Goal: Navigation & Orientation: Find specific page/section

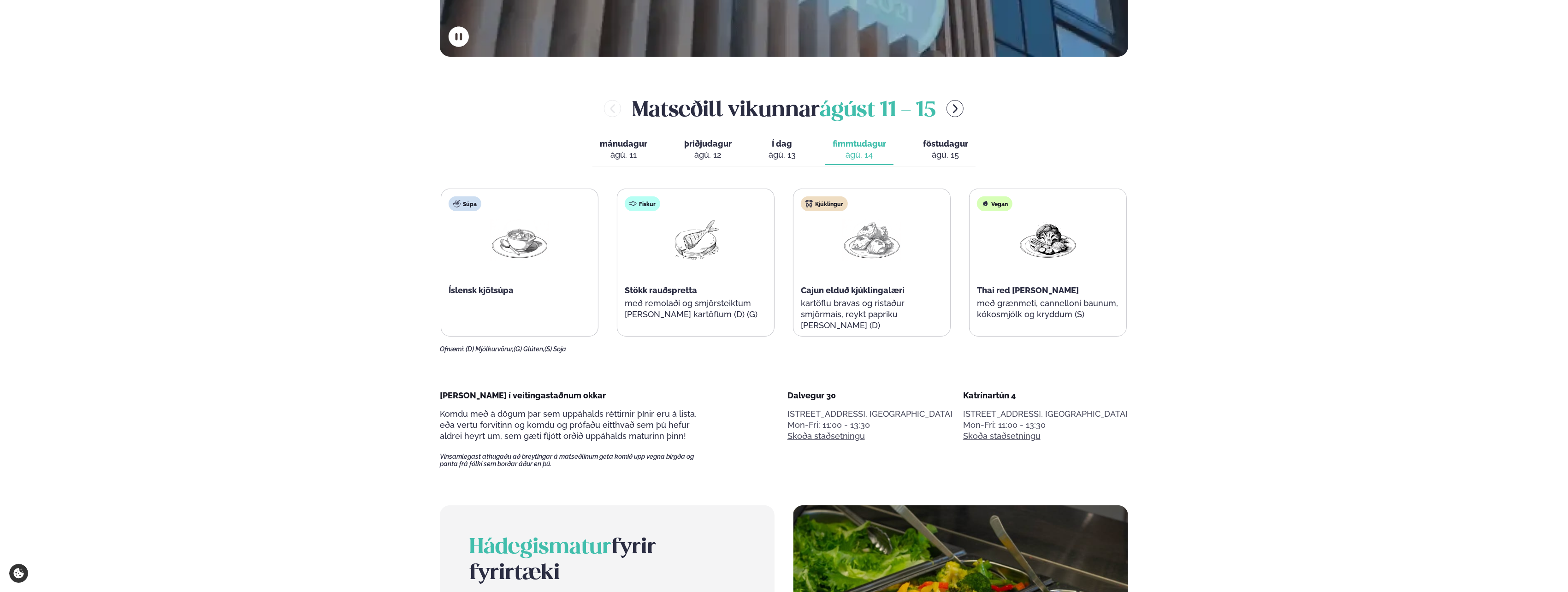
scroll to position [508, 0]
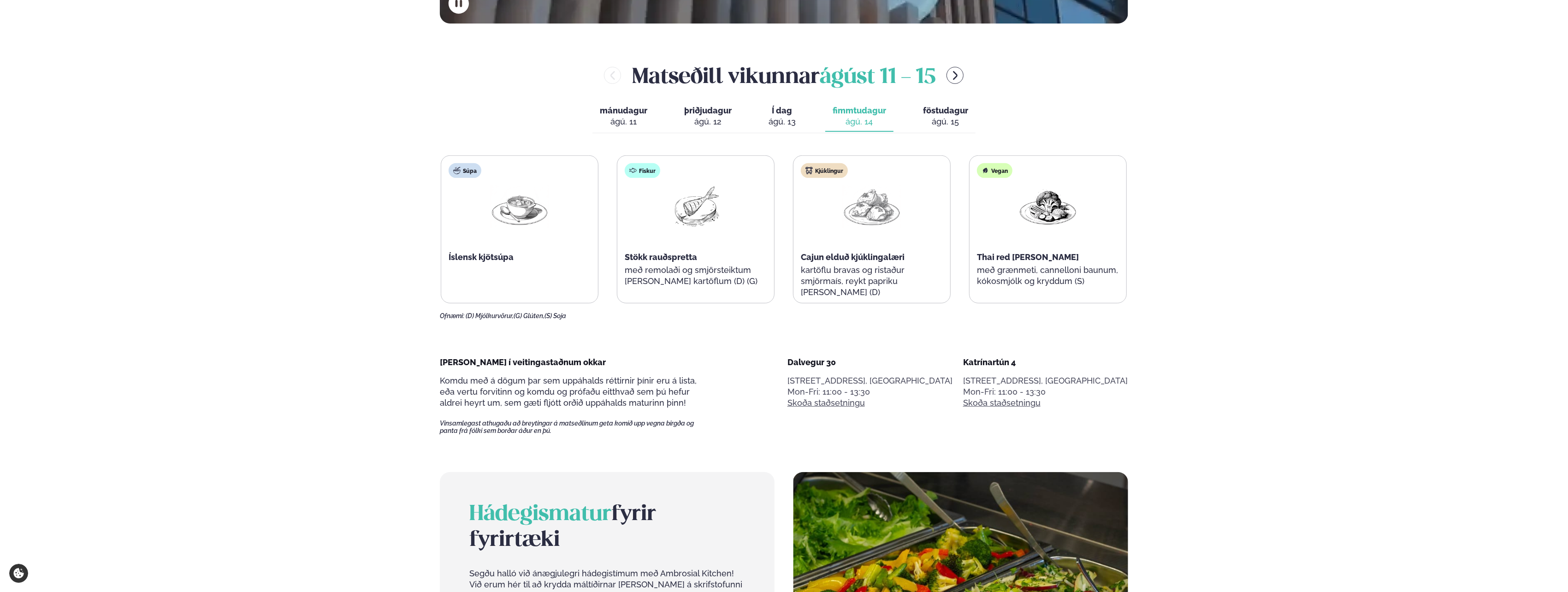
click at [937, 119] on div "ágú. 15" at bounding box center [946, 122] width 45 height 11
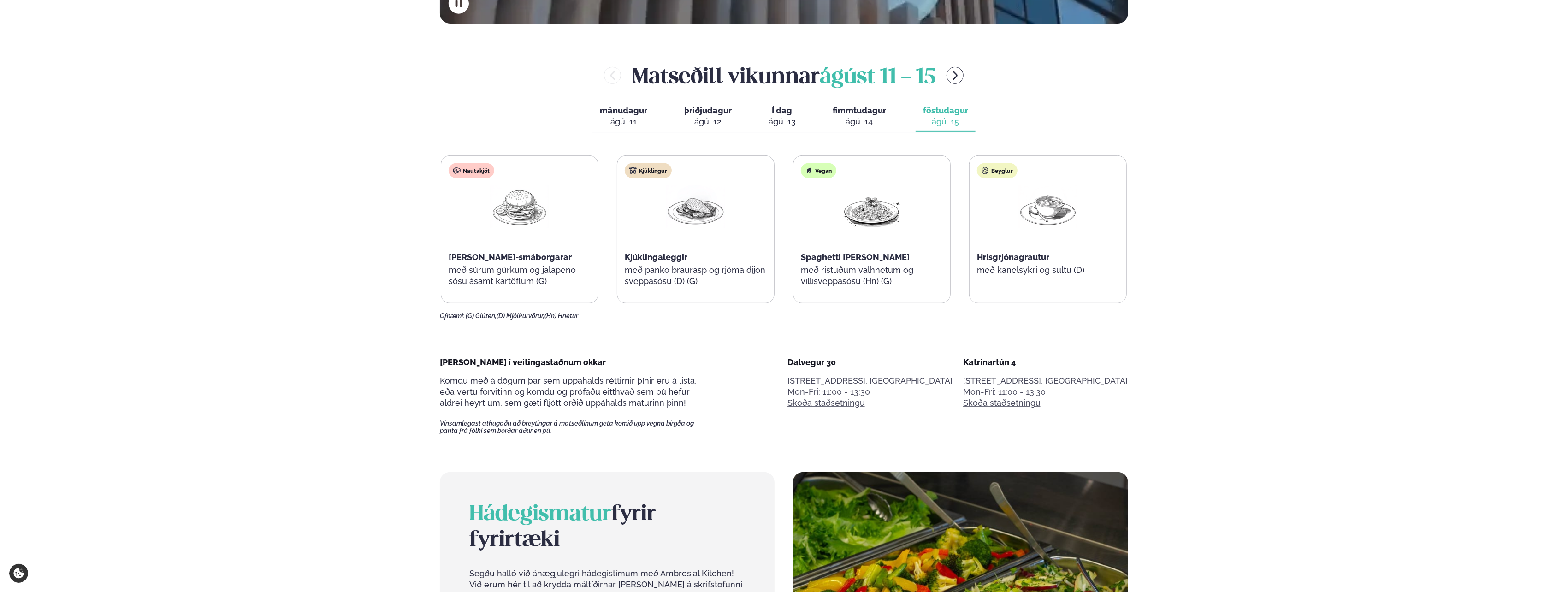
click at [861, 119] on div "ágú. 14" at bounding box center [859, 122] width 53 height 11
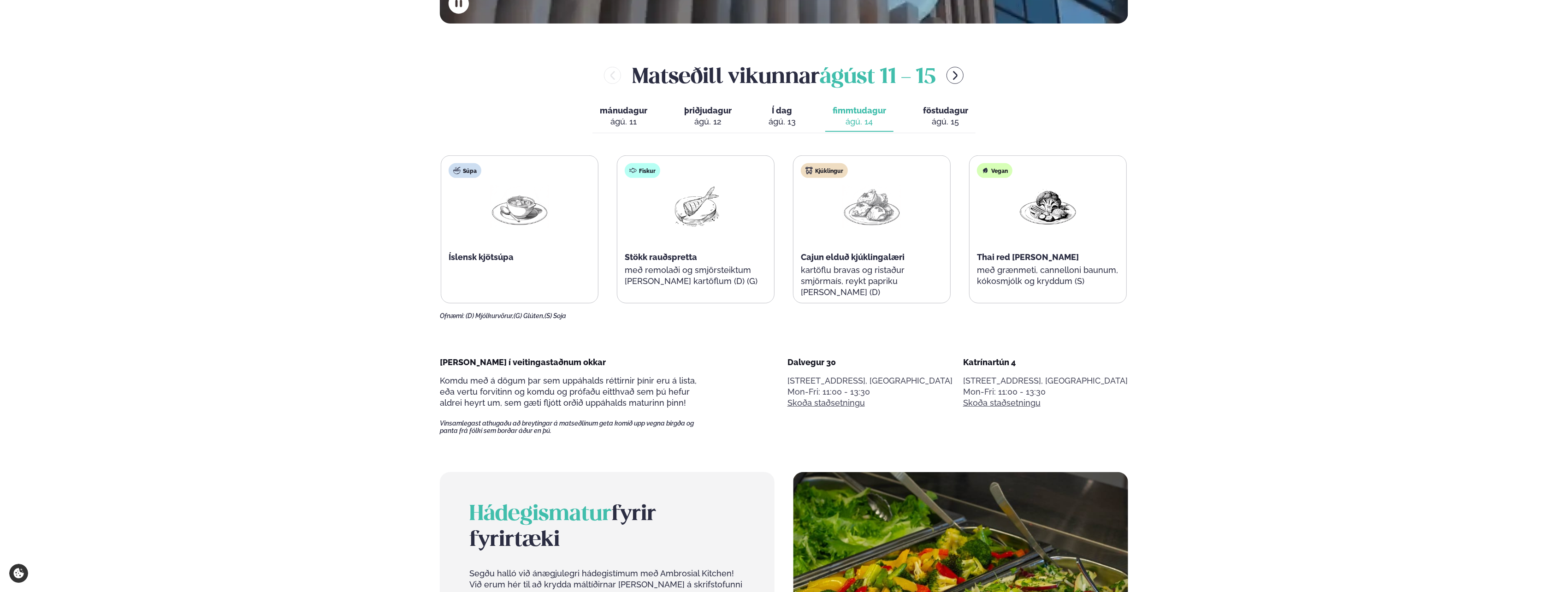
click at [951, 127] on div "ágú. 15" at bounding box center [946, 122] width 45 height 11
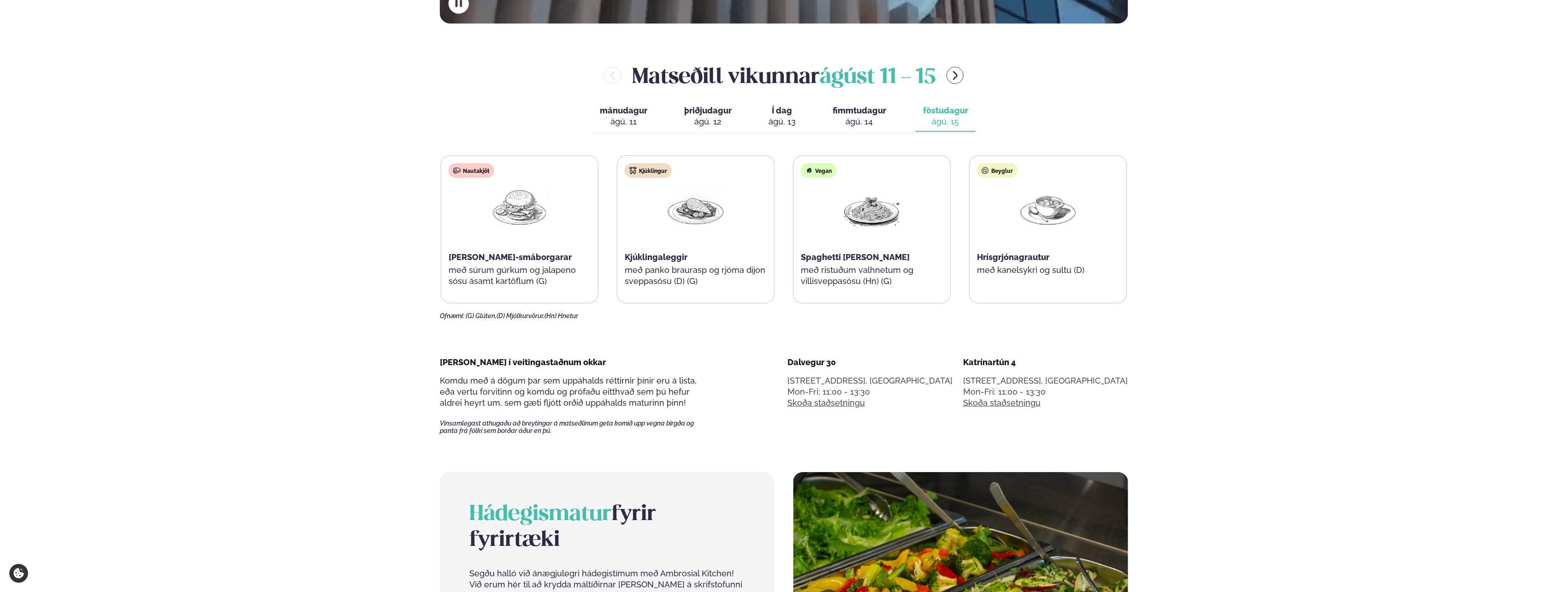
click at [847, 119] on div "ágú. 14" at bounding box center [859, 122] width 53 height 11
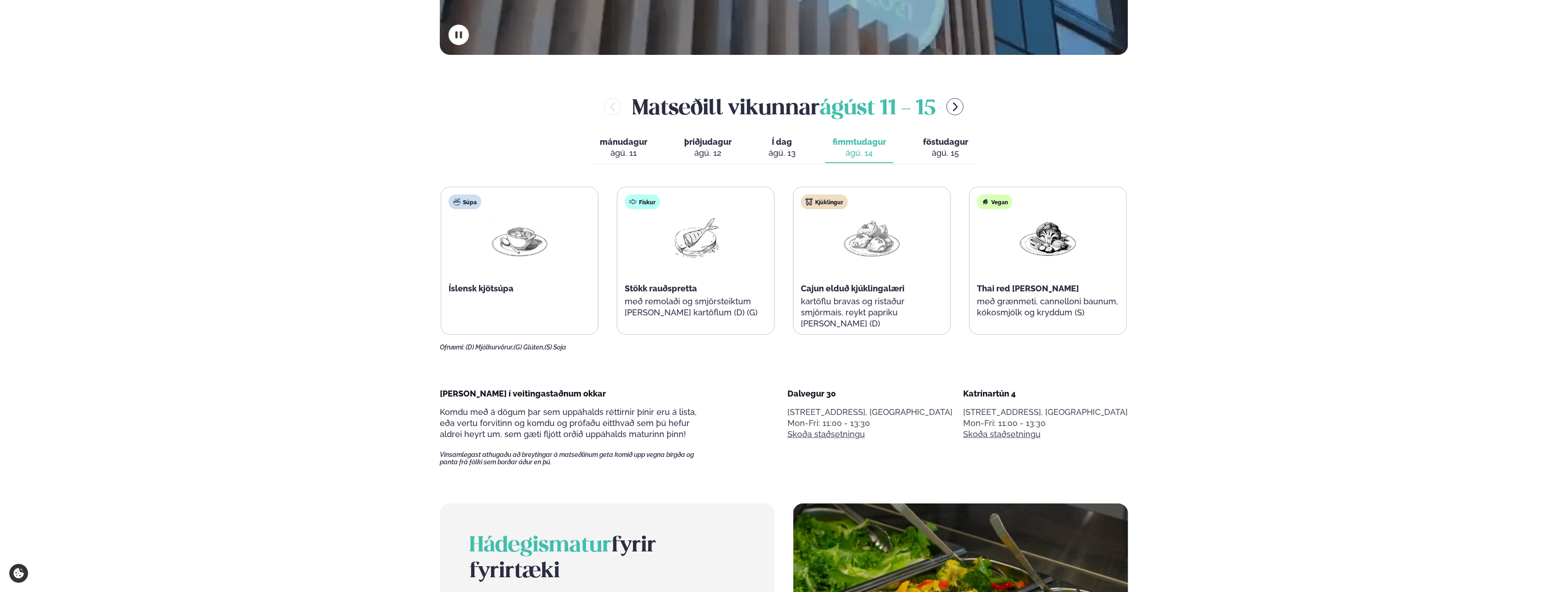
scroll to position [461, 0]
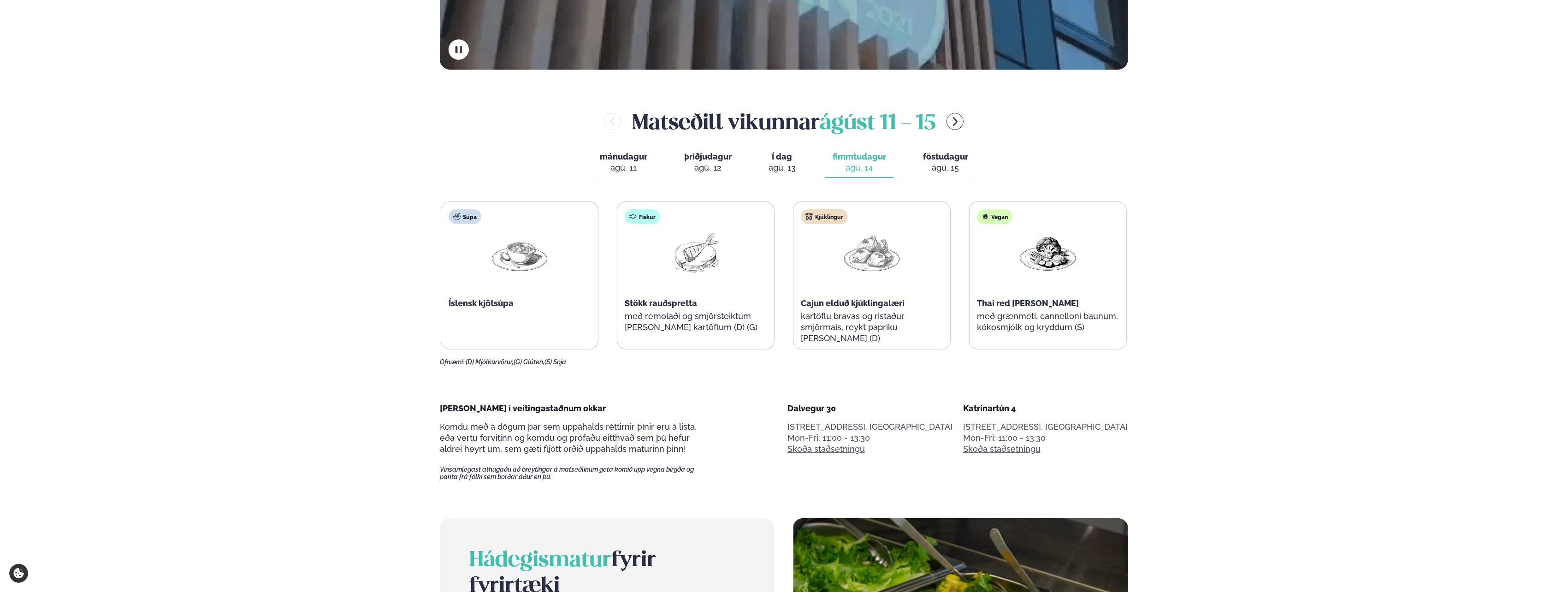
click at [961, 167] on div "ágú. 15" at bounding box center [946, 168] width 45 height 11
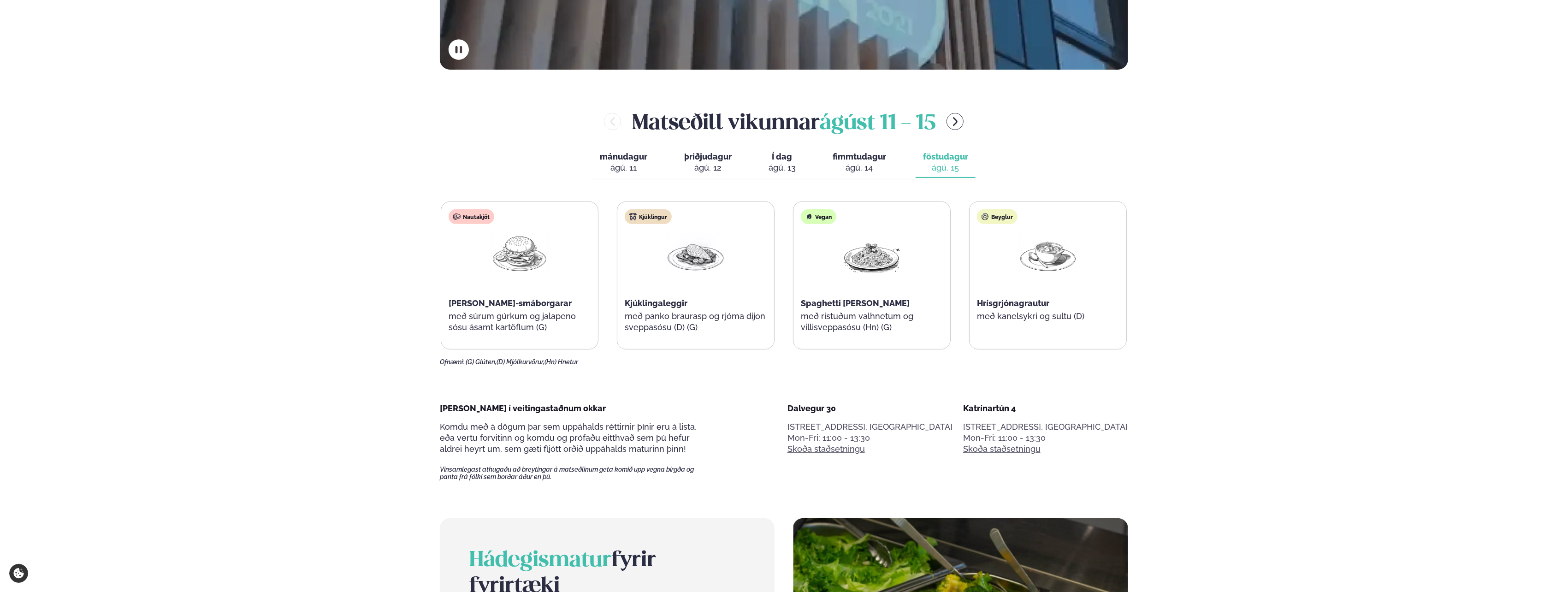
click at [961, 119] on icon "menu-btn-right" at bounding box center [955, 122] width 11 height 11
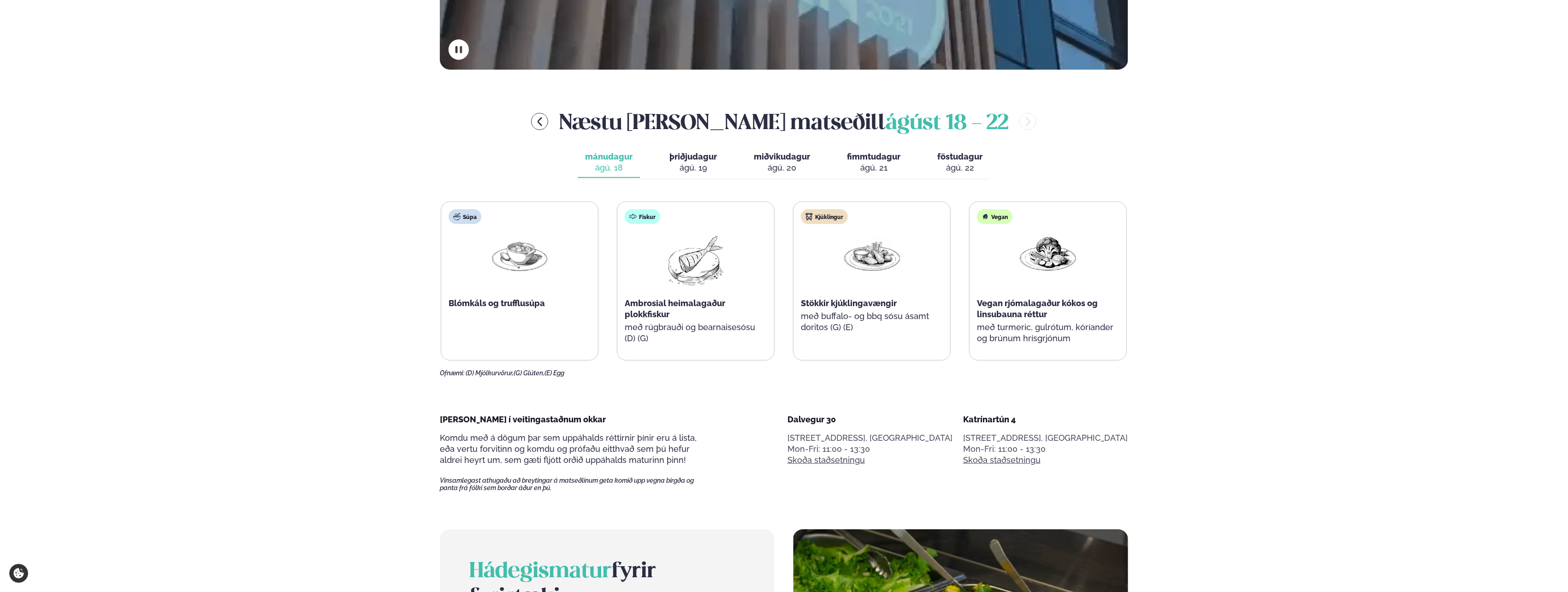
click at [678, 165] on div "ágú. 19" at bounding box center [693, 168] width 47 height 11
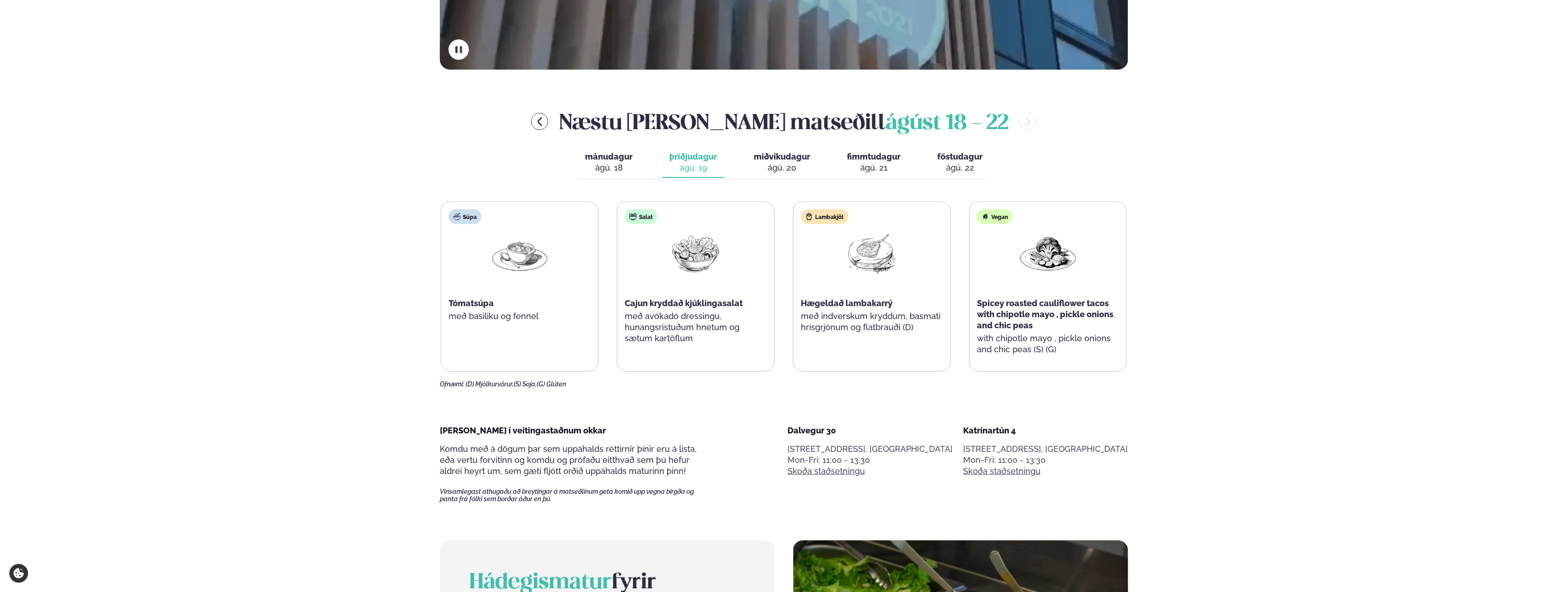
click at [783, 167] on div "ágú. 20" at bounding box center [782, 168] width 57 height 11
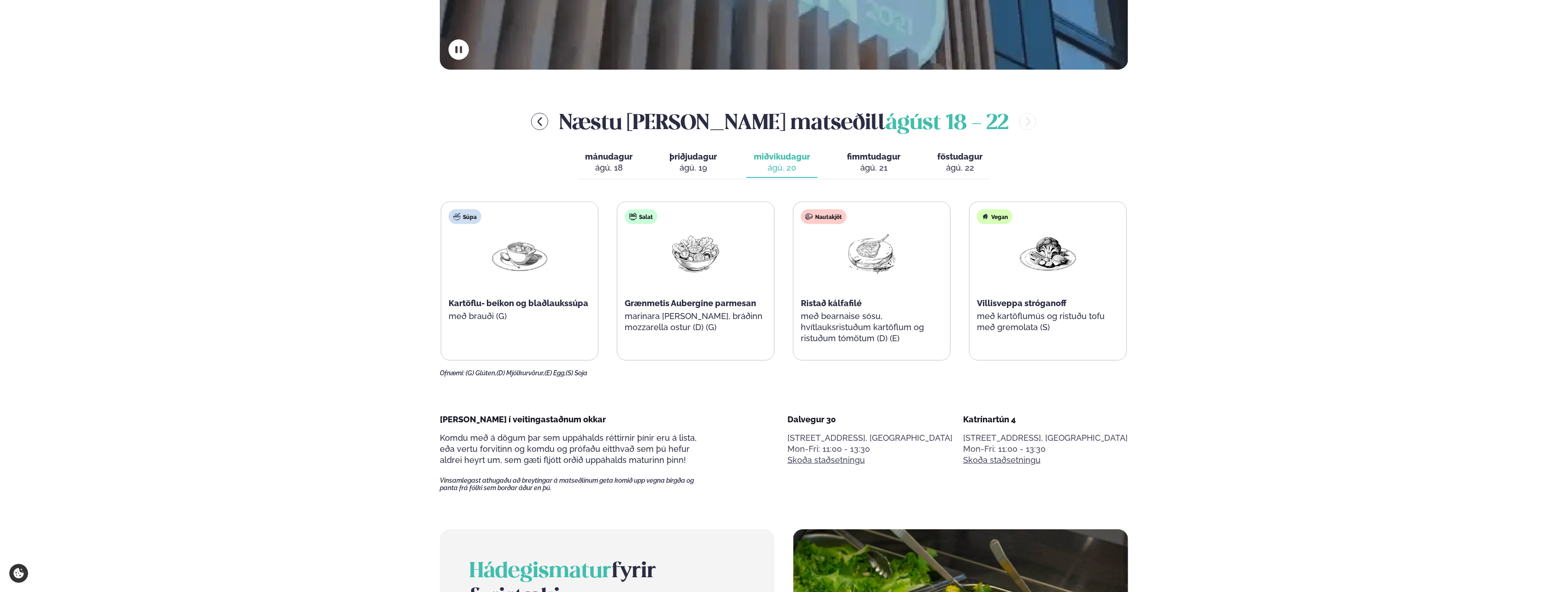
click at [875, 166] on div "ágú. 21" at bounding box center [873, 168] width 53 height 11
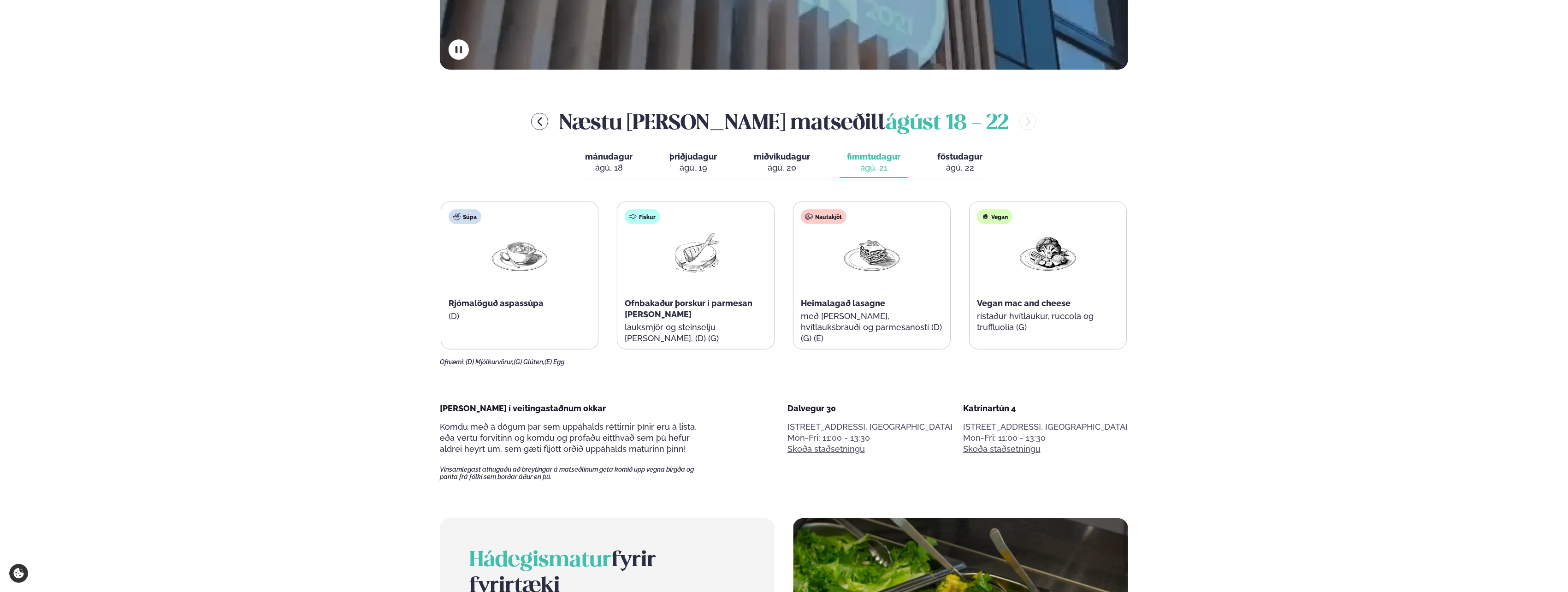
click at [943, 162] on button "föstudagur fös. [DATE]" at bounding box center [959, 162] width 60 height 30
